Goal: Task Accomplishment & Management: Complete application form

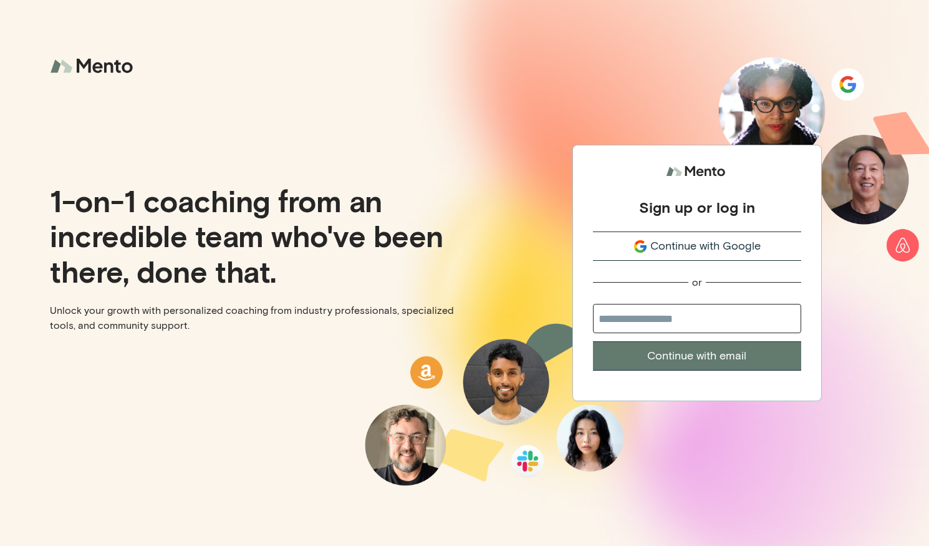
click at [701, 249] on span "Continue with Google" at bounding box center [705, 246] width 110 height 17
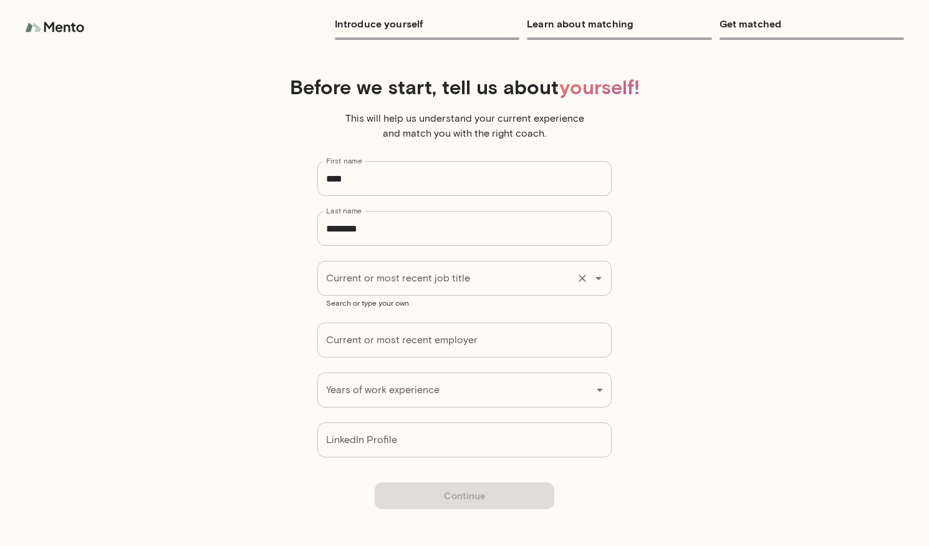
click at [475, 281] on input "Current or most recent job title" at bounding box center [447, 278] width 248 height 24
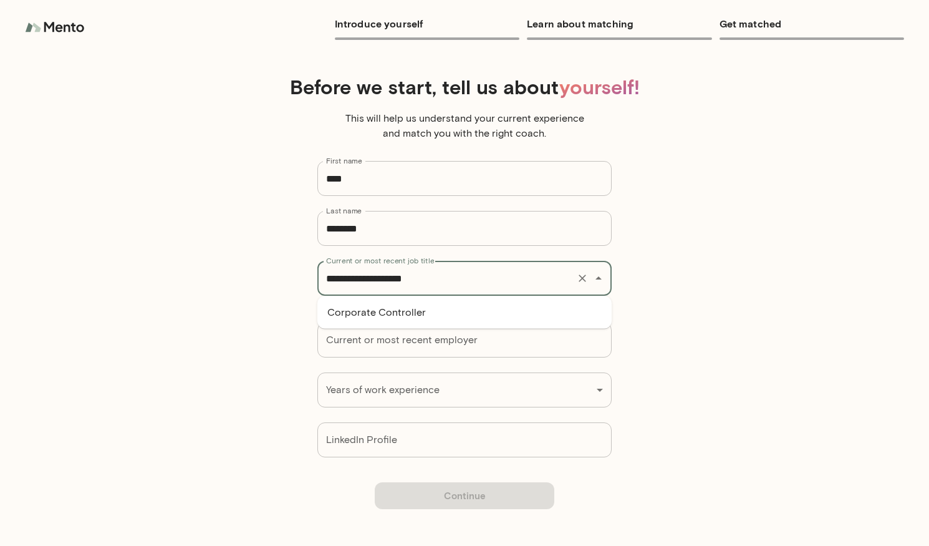
type input "**********"
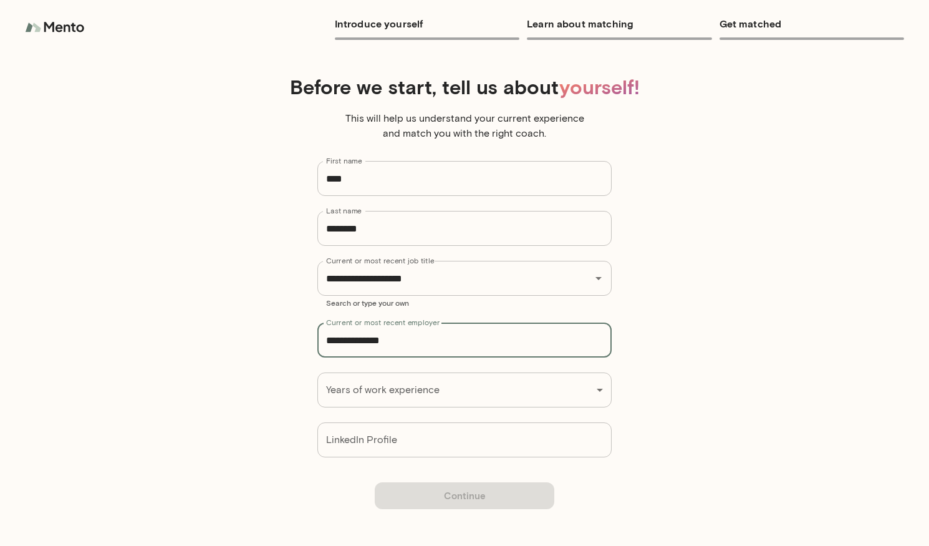
type input "**********"
click at [545, 387] on div "**********" at bounding box center [464, 273] width 929 height 546
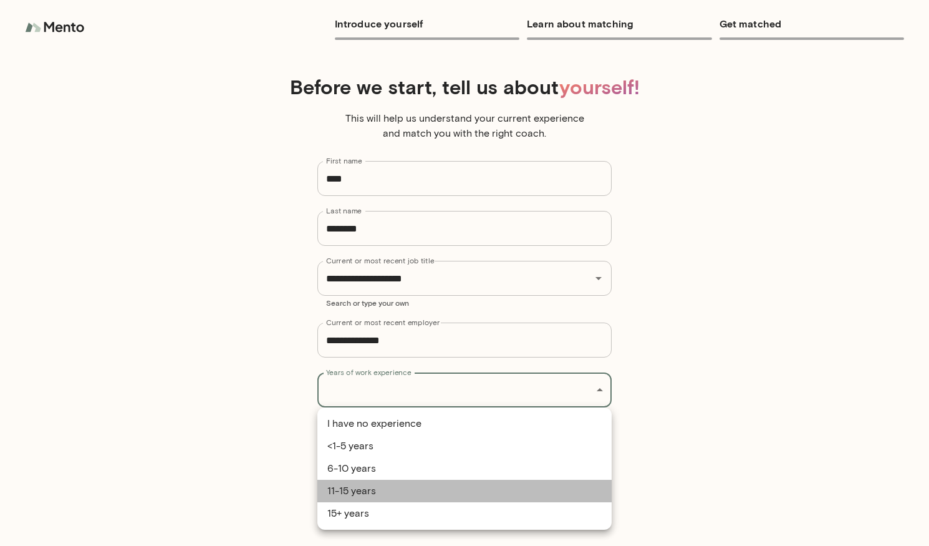
click at [451, 489] on li "11-15 years" at bounding box center [464, 490] width 294 height 22
type input "**********"
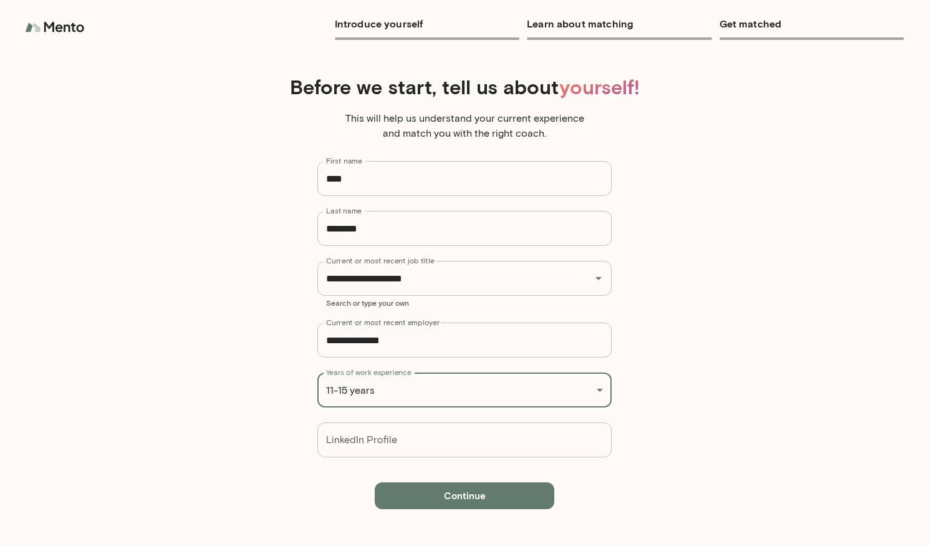
click at [479, 445] on input "LinkedIn Profile" at bounding box center [464, 439] width 294 height 35
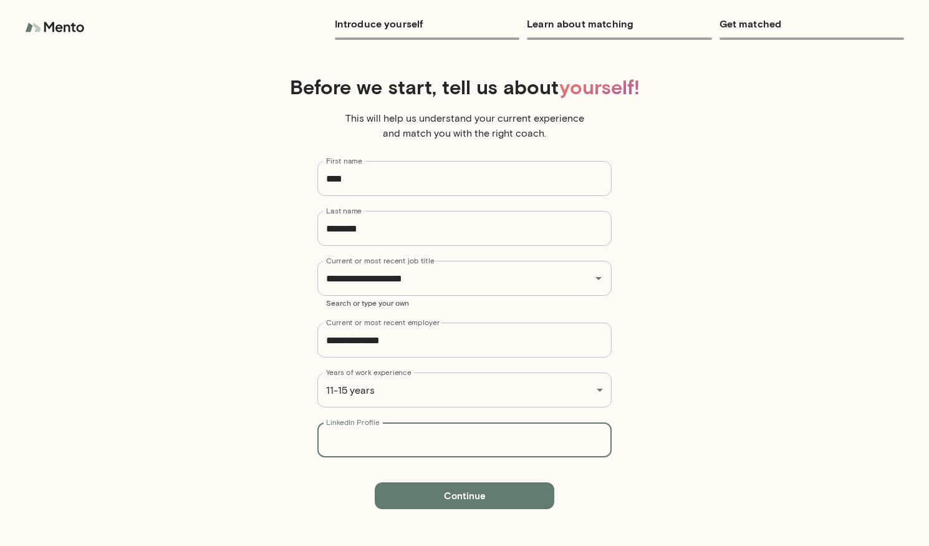
paste input "**********"
type input "**********"
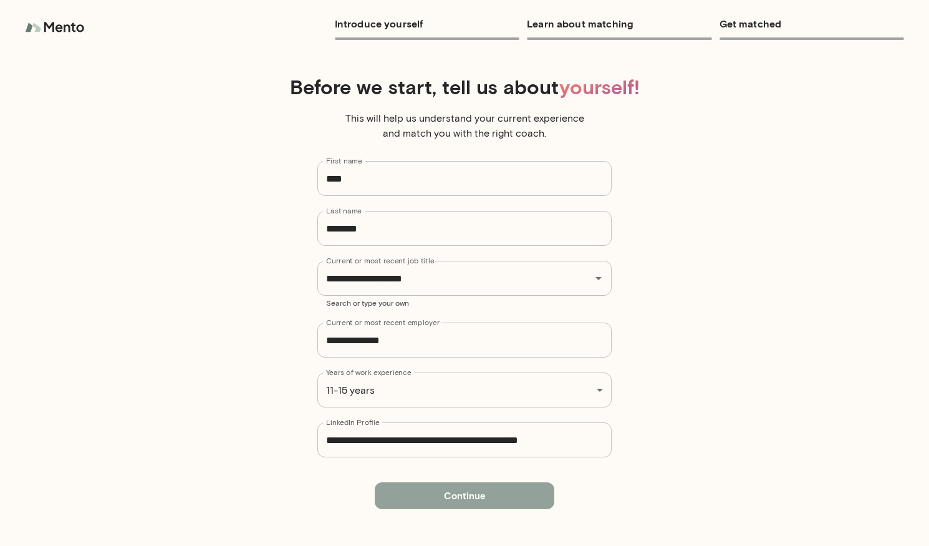
click at [447, 489] on button "Continue" at bounding box center [465, 495] width 180 height 26
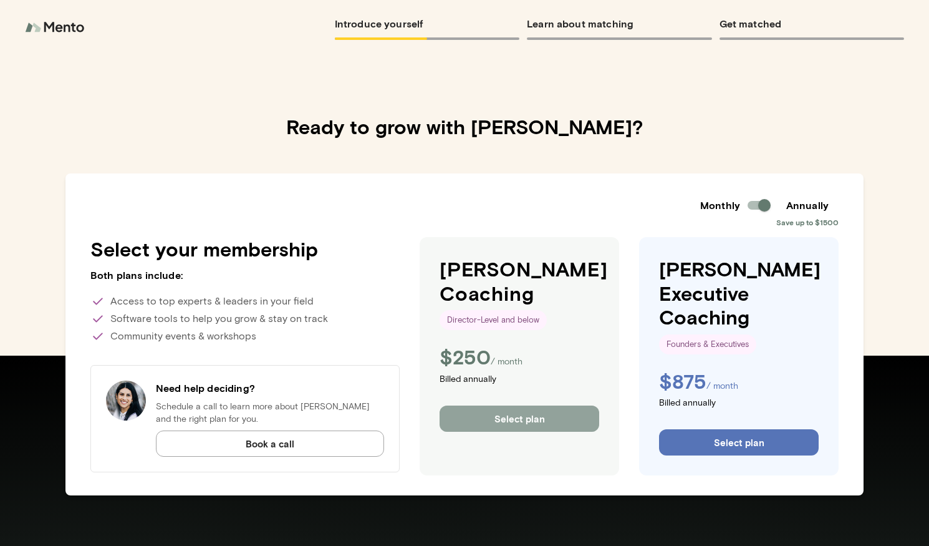
click at [536, 420] on button "Select plan" at bounding box center [520, 418] width 160 height 26
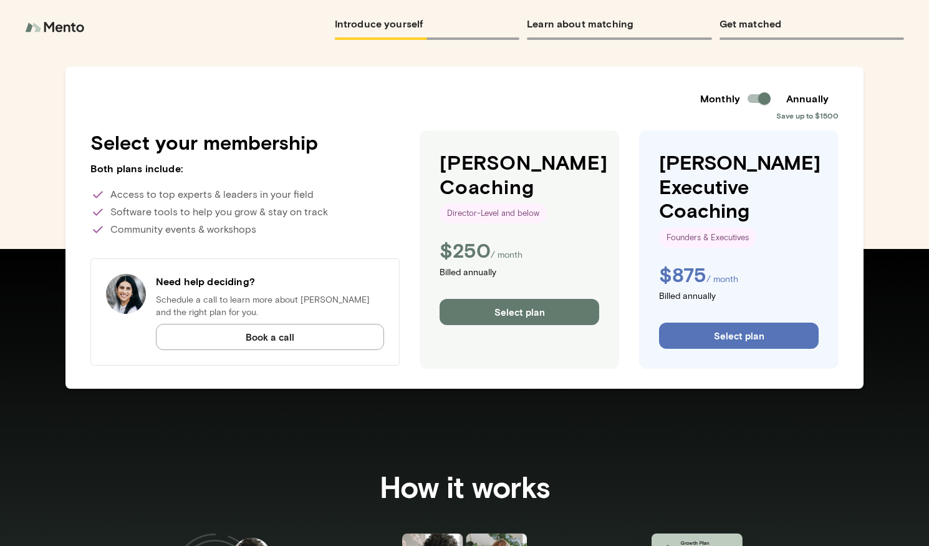
scroll to position [135, 0]
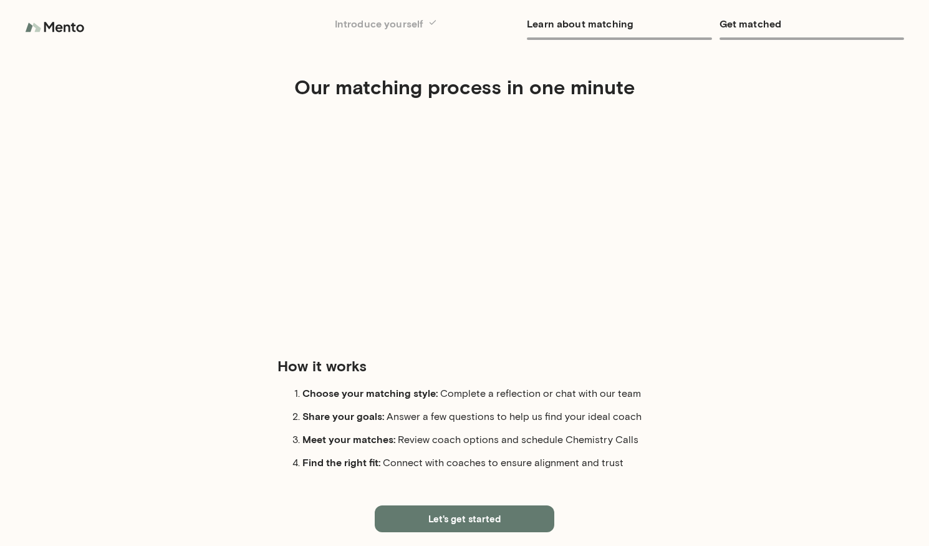
scroll to position [14, 0]
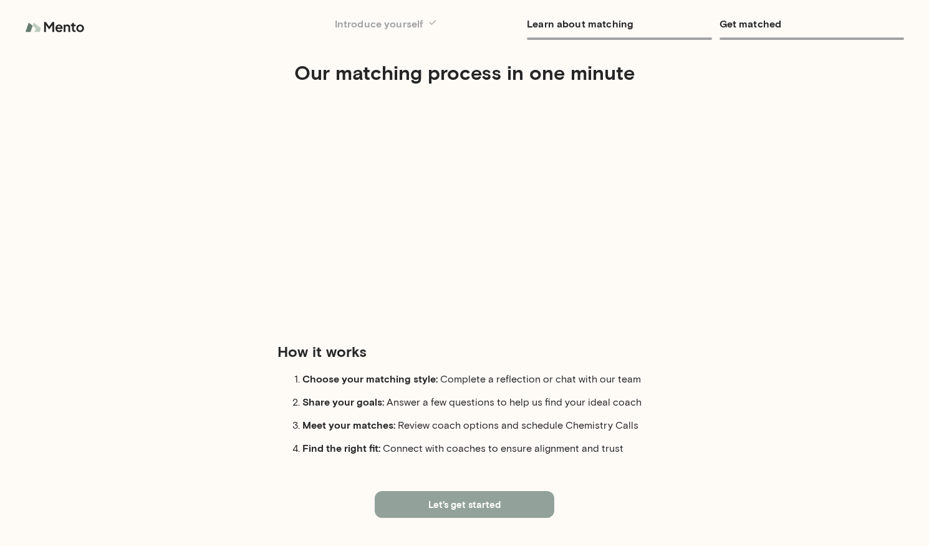
click at [455, 495] on button "Let's get started" at bounding box center [465, 504] width 180 height 26
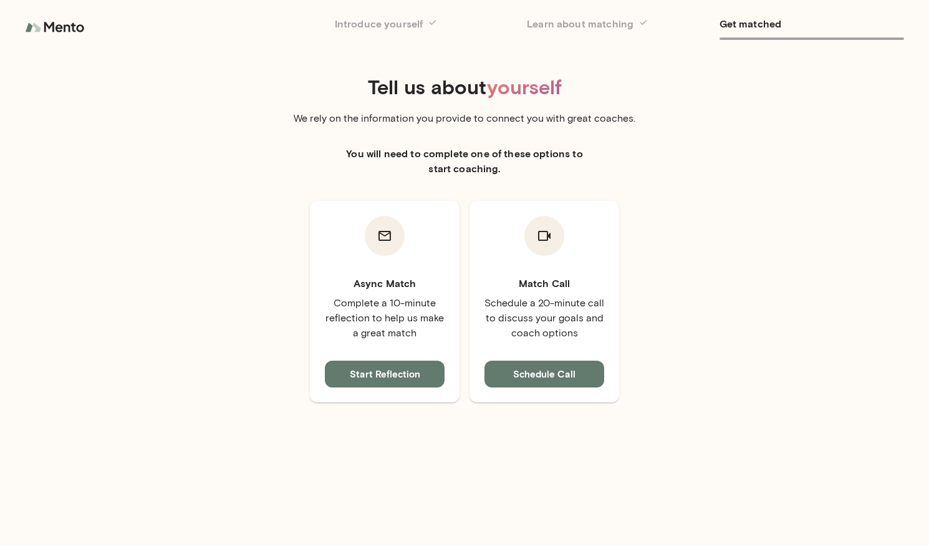
click at [53, 26] on img at bounding box center [56, 27] width 62 height 25
click at [387, 375] on button "Start Reflection" at bounding box center [385, 373] width 120 height 26
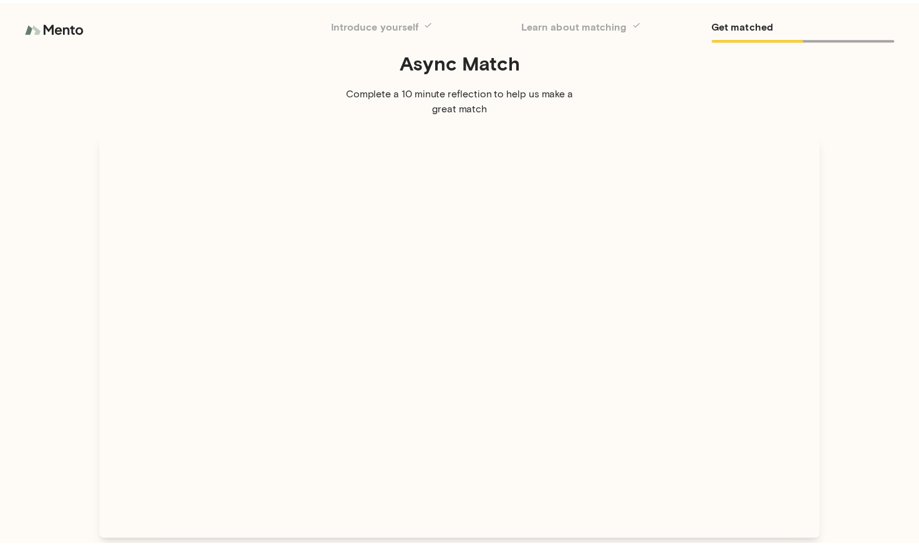
scroll to position [67, 0]
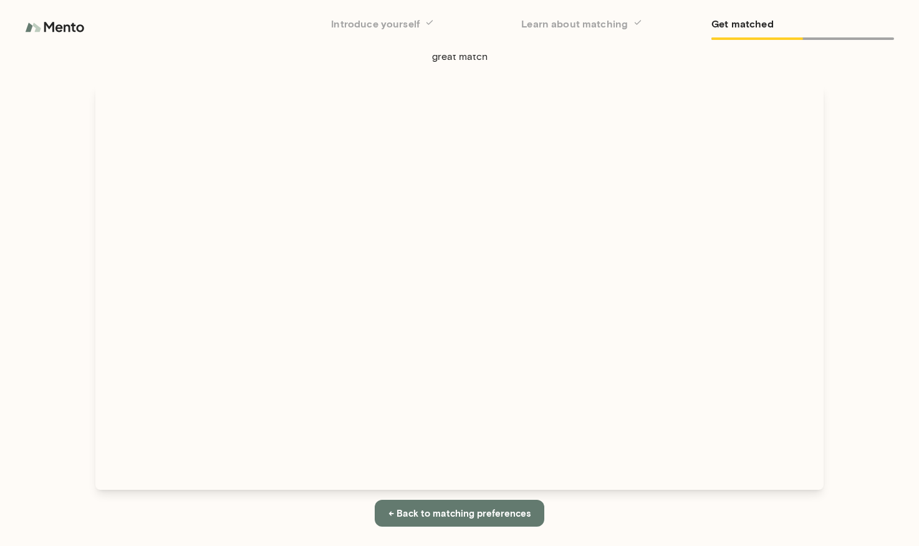
click at [640, 72] on div "Async Match Complete a 10 minute reflection to help us make a great match ← Bac…" at bounding box center [459, 267] width 748 height 558
click at [501, 524] on button "← Back to matching preferences" at bounding box center [460, 512] width 170 height 26
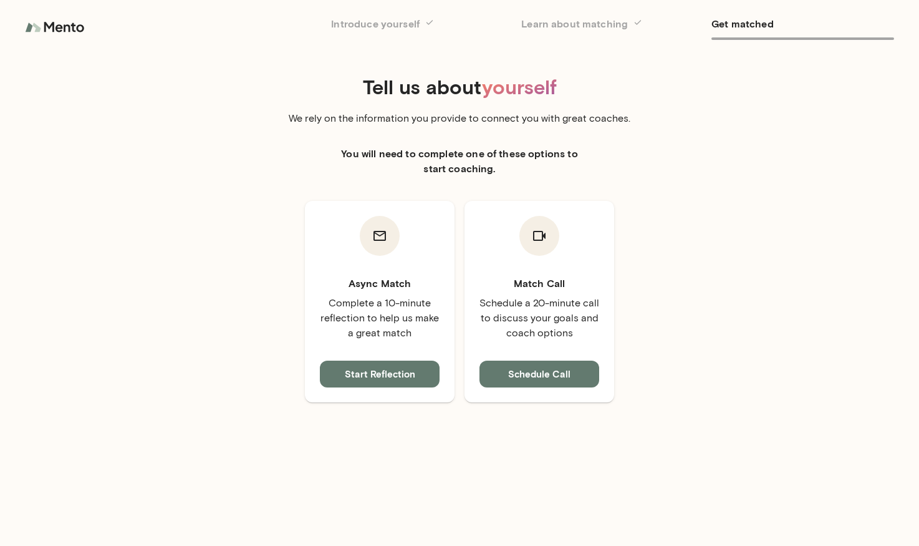
click at [577, 377] on button "Schedule Call" at bounding box center [539, 373] width 120 height 26
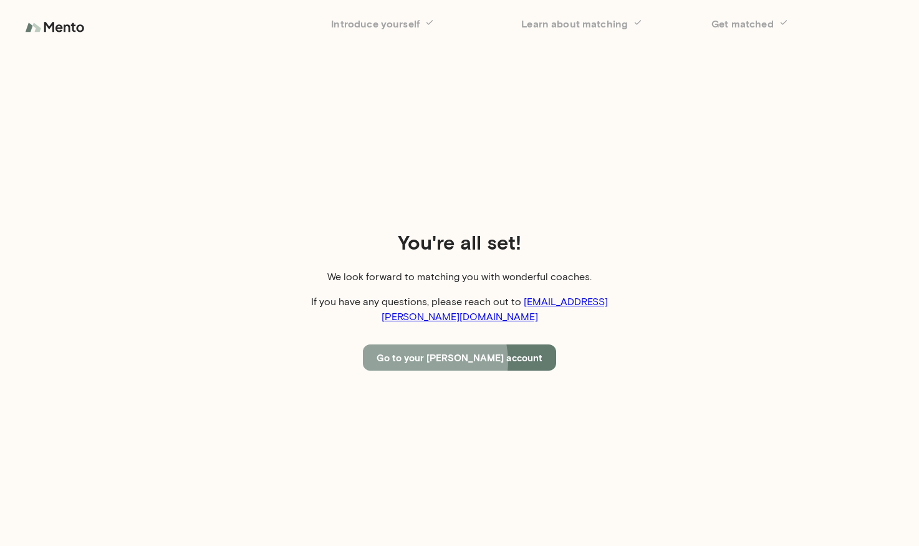
click at [449, 354] on button "Go to your Mento account" at bounding box center [459, 357] width 193 height 26
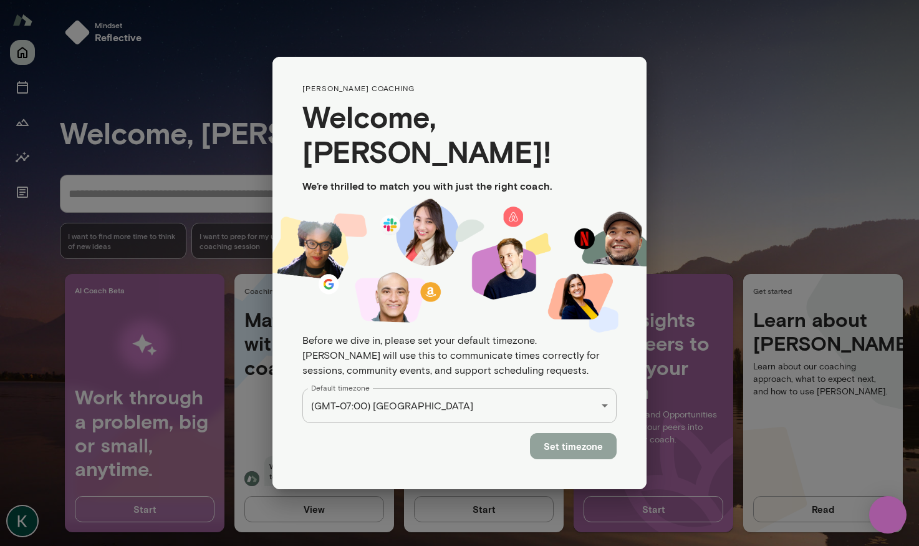
click at [565, 433] on button "Set timezone" at bounding box center [573, 446] width 87 height 26
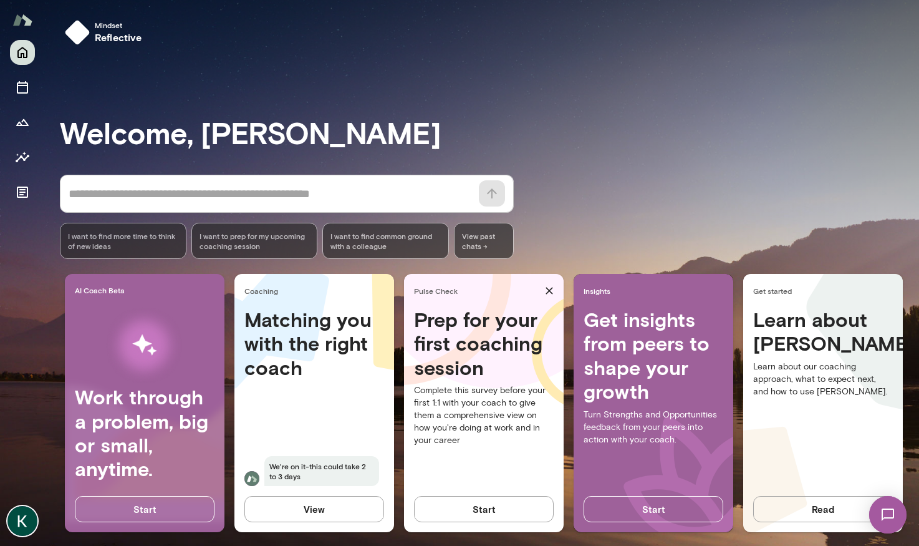
click at [23, 521] on img at bounding box center [22, 521] width 30 height 30
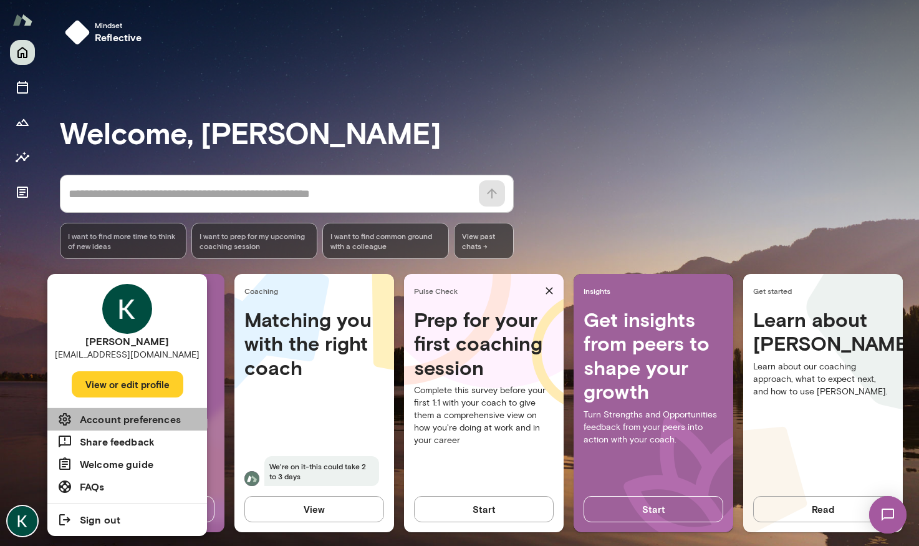
click at [140, 418] on h6 "Account preferences" at bounding box center [130, 419] width 101 height 15
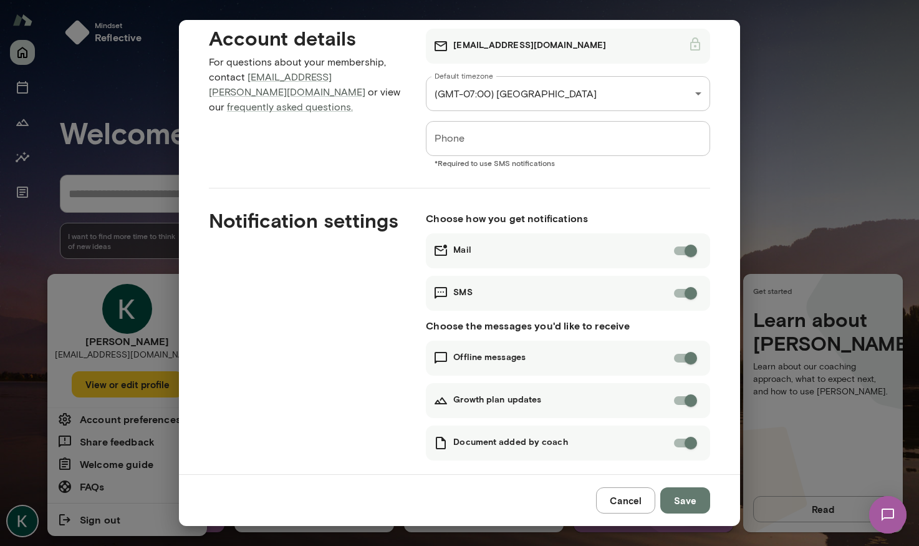
scroll to position [25, 0]
click at [484, 143] on input "Phone" at bounding box center [568, 137] width 284 height 35
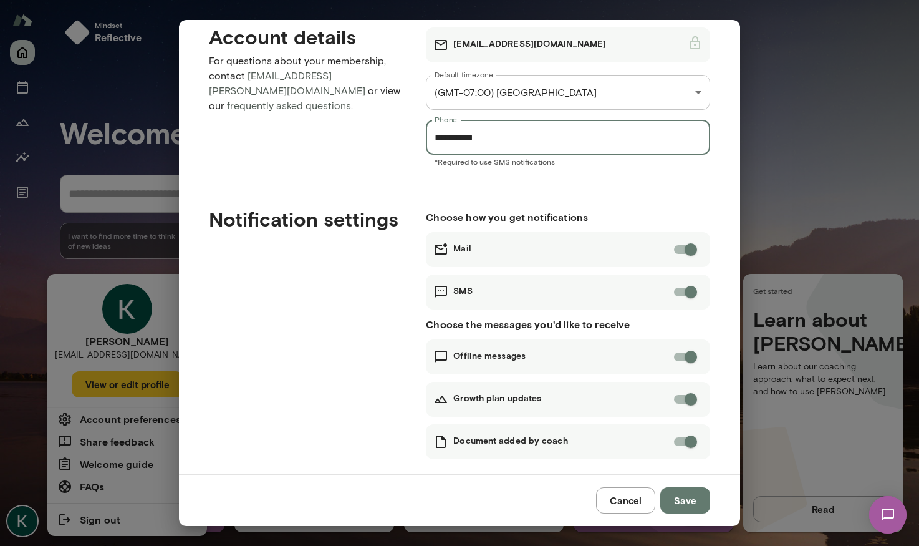
scroll to position [40, 0]
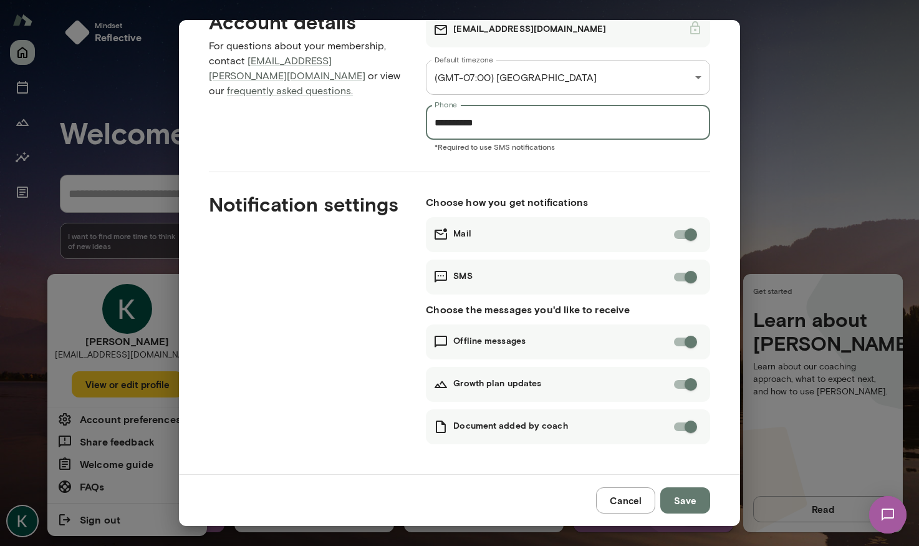
type input "**********"
click at [684, 508] on button "Save" at bounding box center [685, 500] width 50 height 26
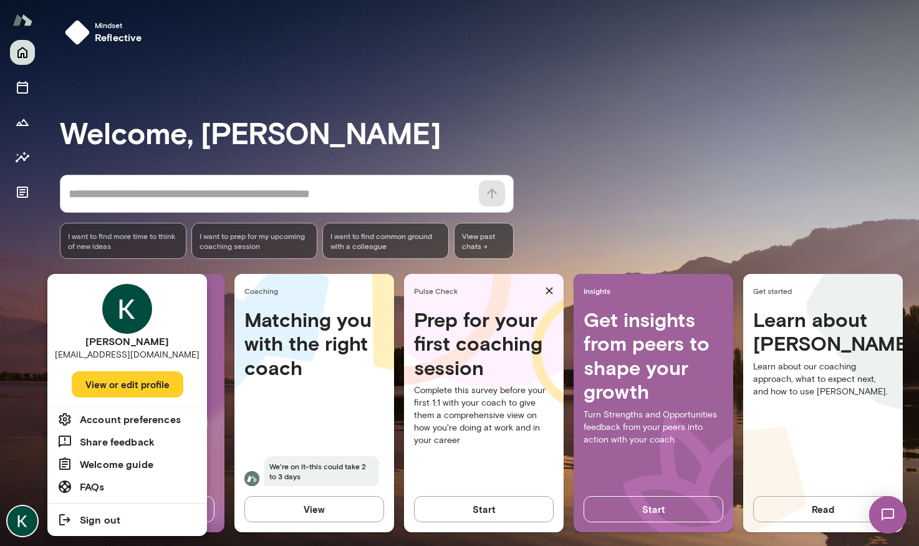
click at [670, 201] on div at bounding box center [459, 273] width 919 height 546
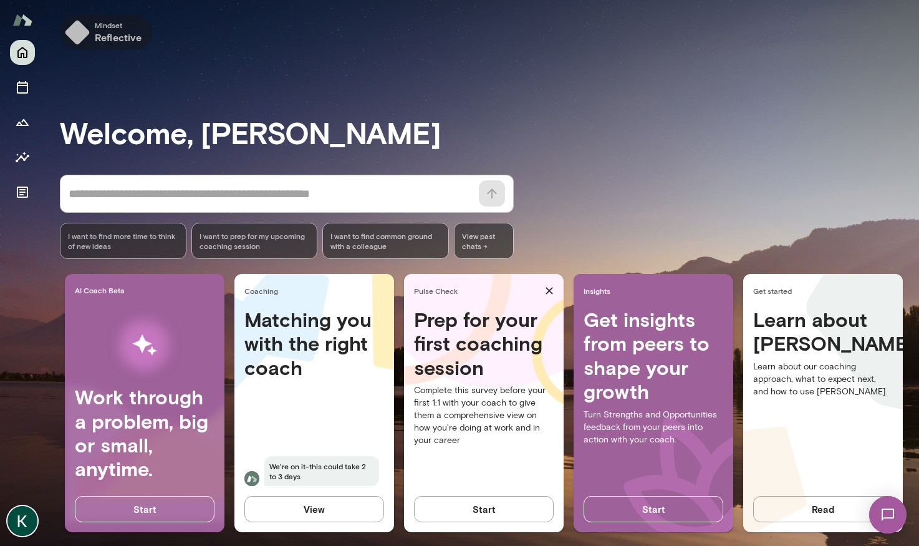
click at [97, 28] on span "Mindset" at bounding box center [118, 25] width 47 height 10
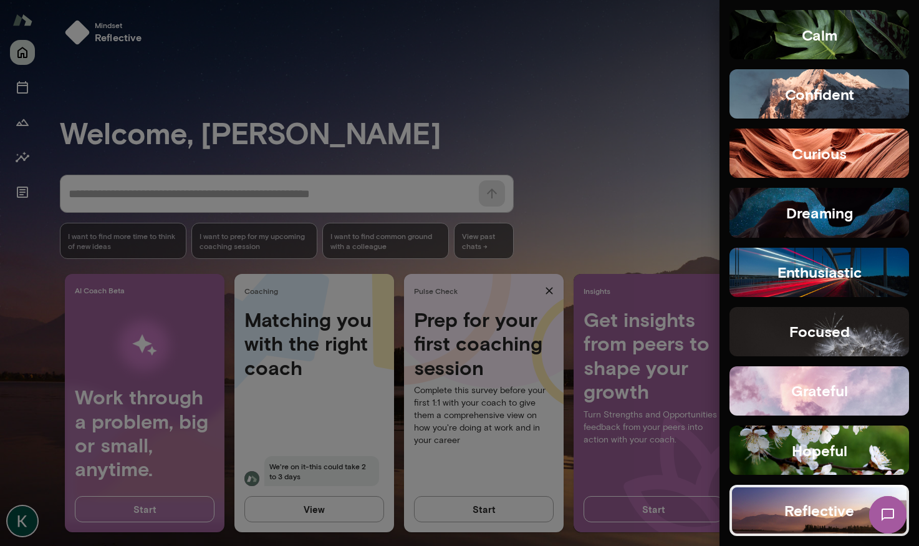
click at [36, 21] on div at bounding box center [459, 273] width 919 height 546
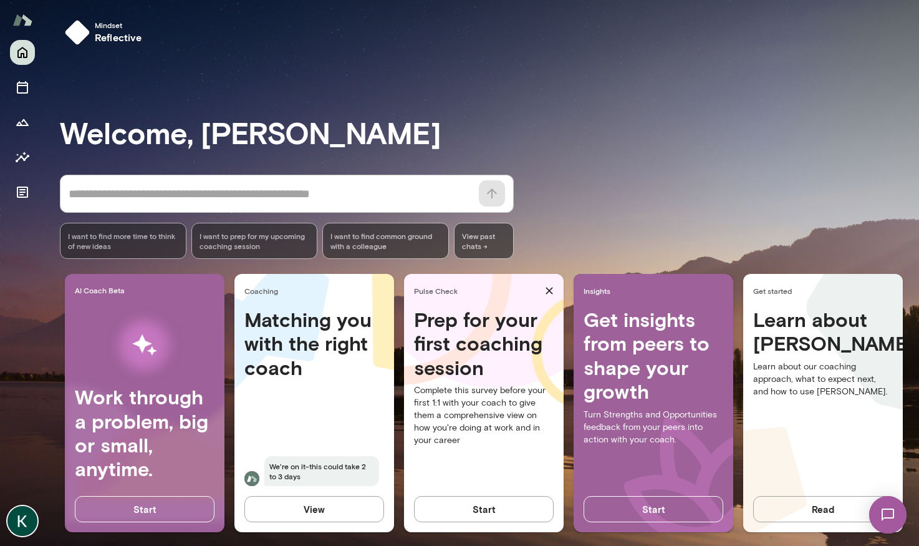
click at [26, 21] on img at bounding box center [22, 20] width 20 height 24
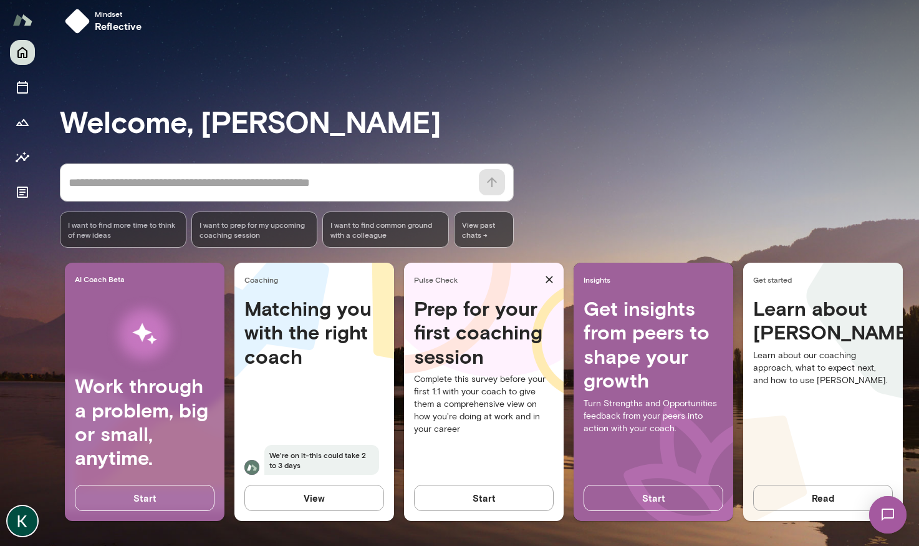
click at [899, 521] on img at bounding box center [887, 514] width 51 height 51
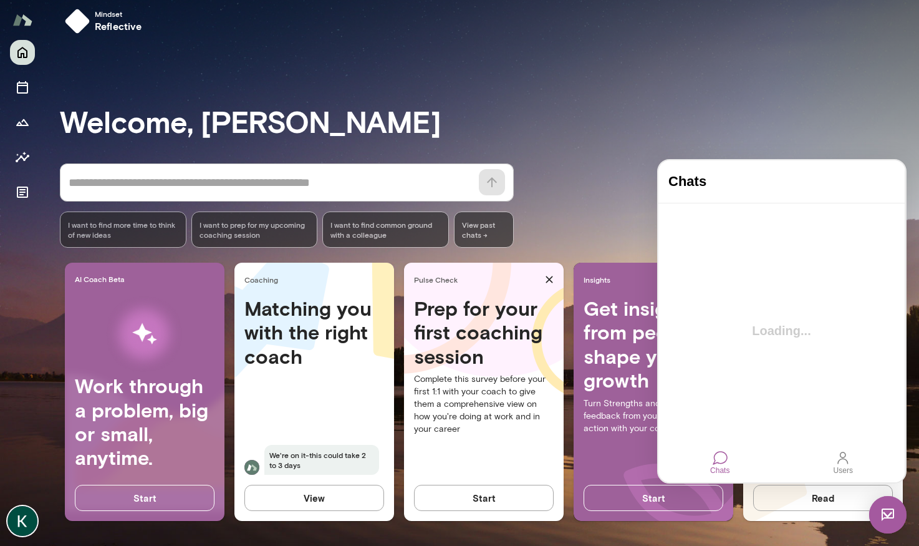
scroll to position [0, 0]
click at [723, 458] on div at bounding box center [720, 457] width 15 height 15
click at [771, 290] on div at bounding box center [781, 320] width 246 height 235
click at [717, 458] on div at bounding box center [720, 457] width 15 height 15
click at [841, 456] on div at bounding box center [843, 457] width 15 height 15
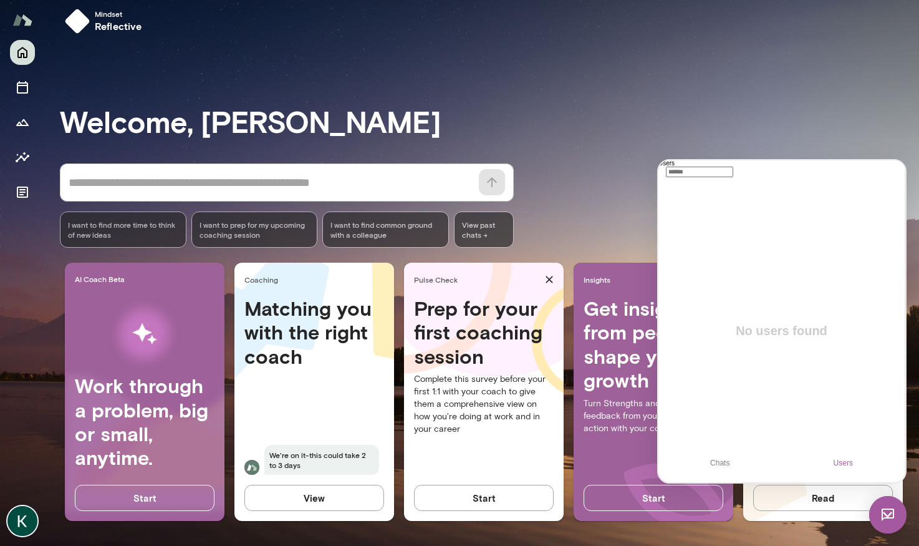
click at [720, 458] on div at bounding box center [720, 458] width 0 height 0
click at [742, 299] on div at bounding box center [781, 320] width 246 height 235
click at [885, 504] on img at bounding box center [887, 514] width 37 height 37
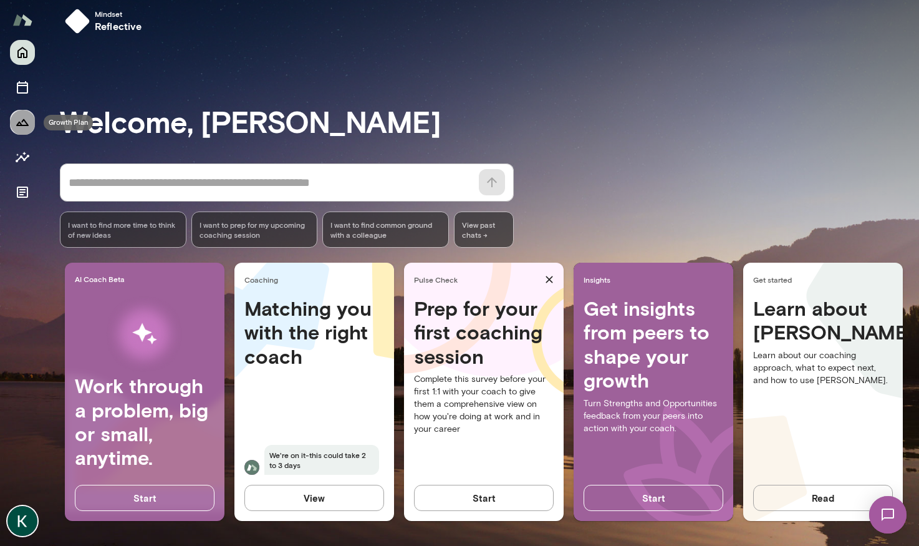
click at [23, 118] on icon "Growth Plan" at bounding box center [22, 122] width 15 height 15
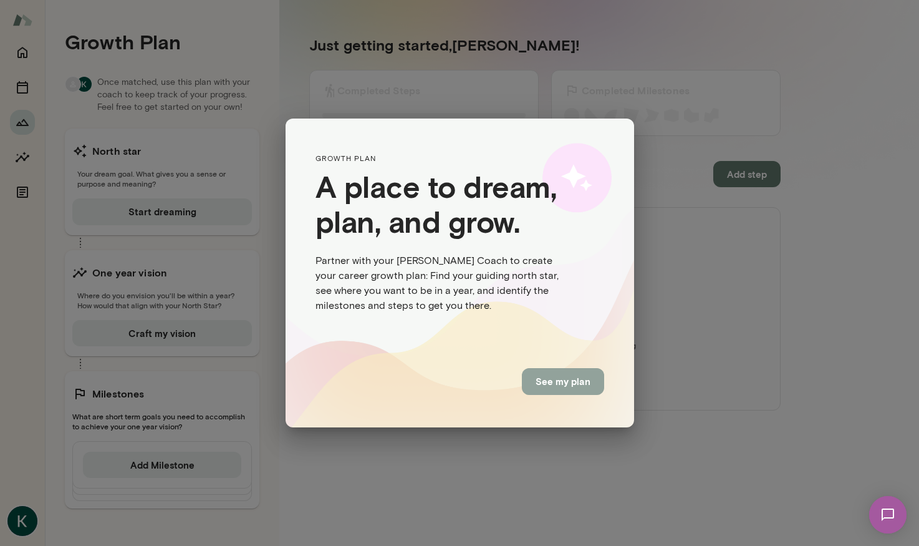
click at [561, 380] on button "See my plan" at bounding box center [563, 381] width 82 height 26
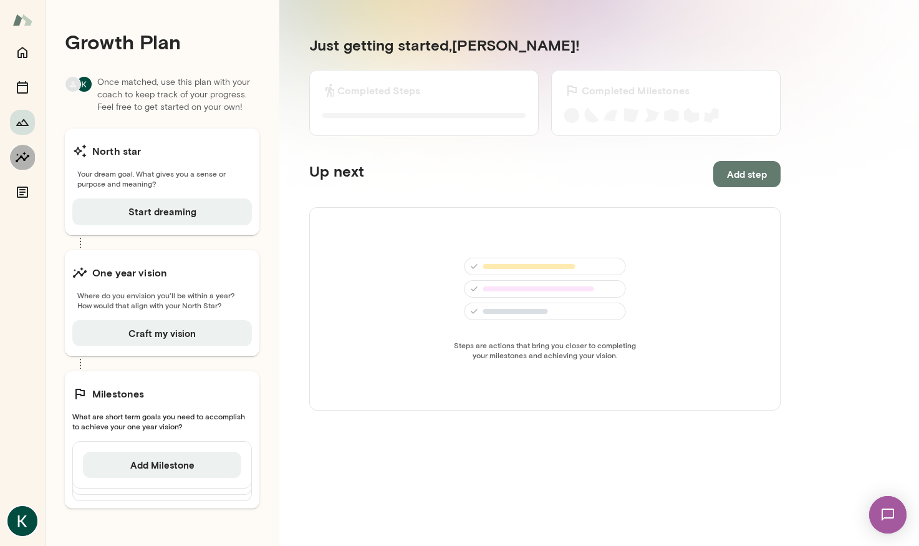
click at [19, 157] on icon "Insights" at bounding box center [22, 157] width 15 height 15
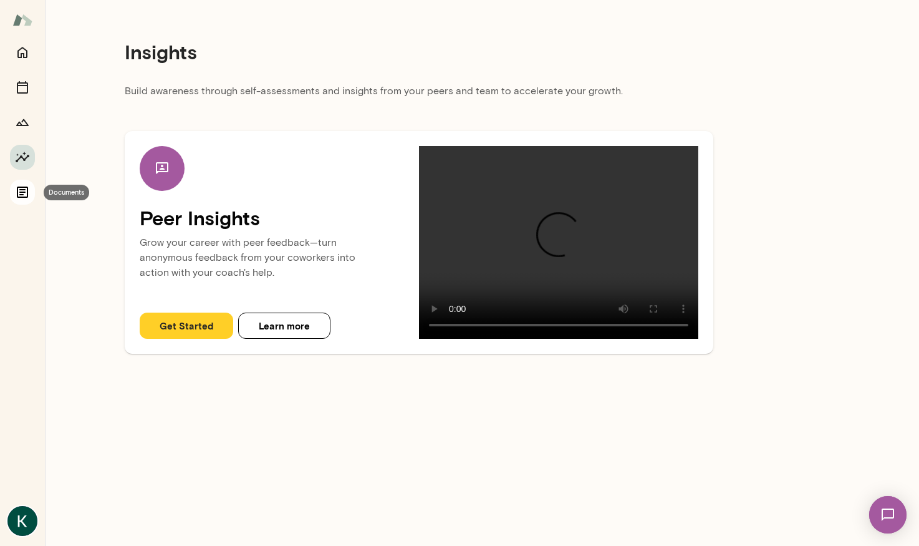
click at [25, 193] on icon "Documents" at bounding box center [22, 192] width 15 height 15
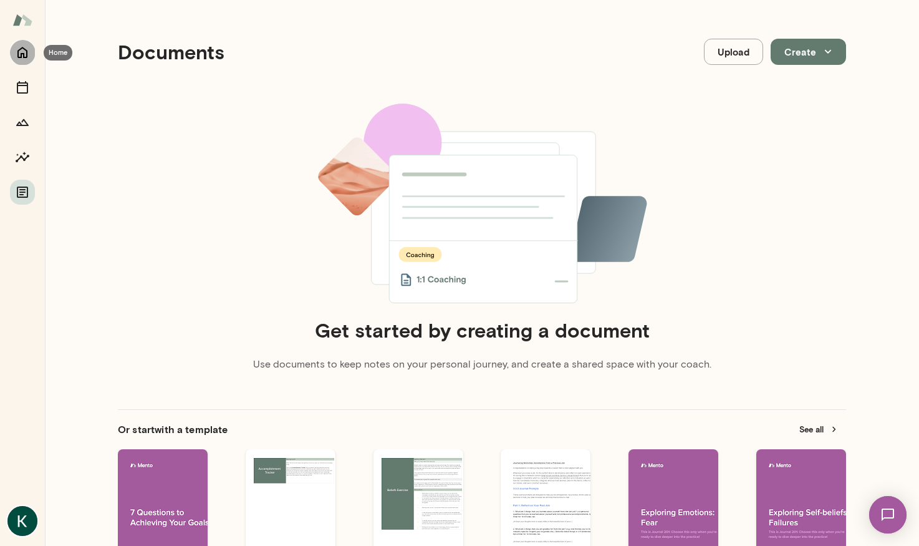
click at [22, 43] on button "Home" at bounding box center [22, 52] width 25 height 25
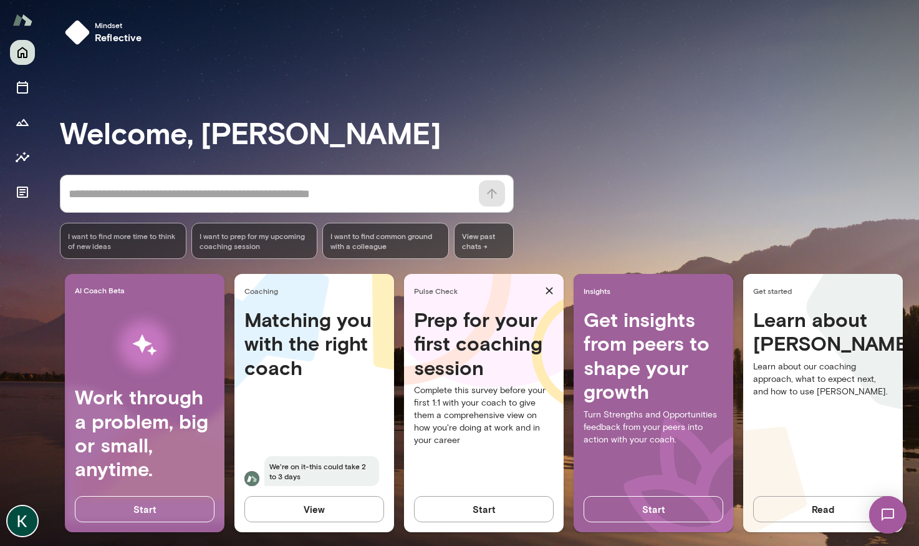
click at [26, 516] on img at bounding box center [22, 521] width 30 height 30
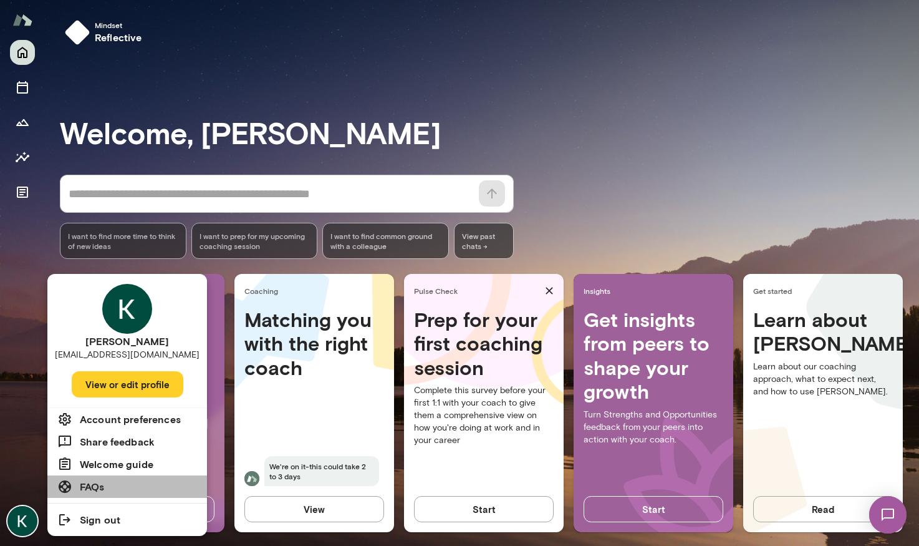
click at [129, 482] on li "FAQs" at bounding box center [127, 486] width 160 height 22
